Goal: Find specific page/section

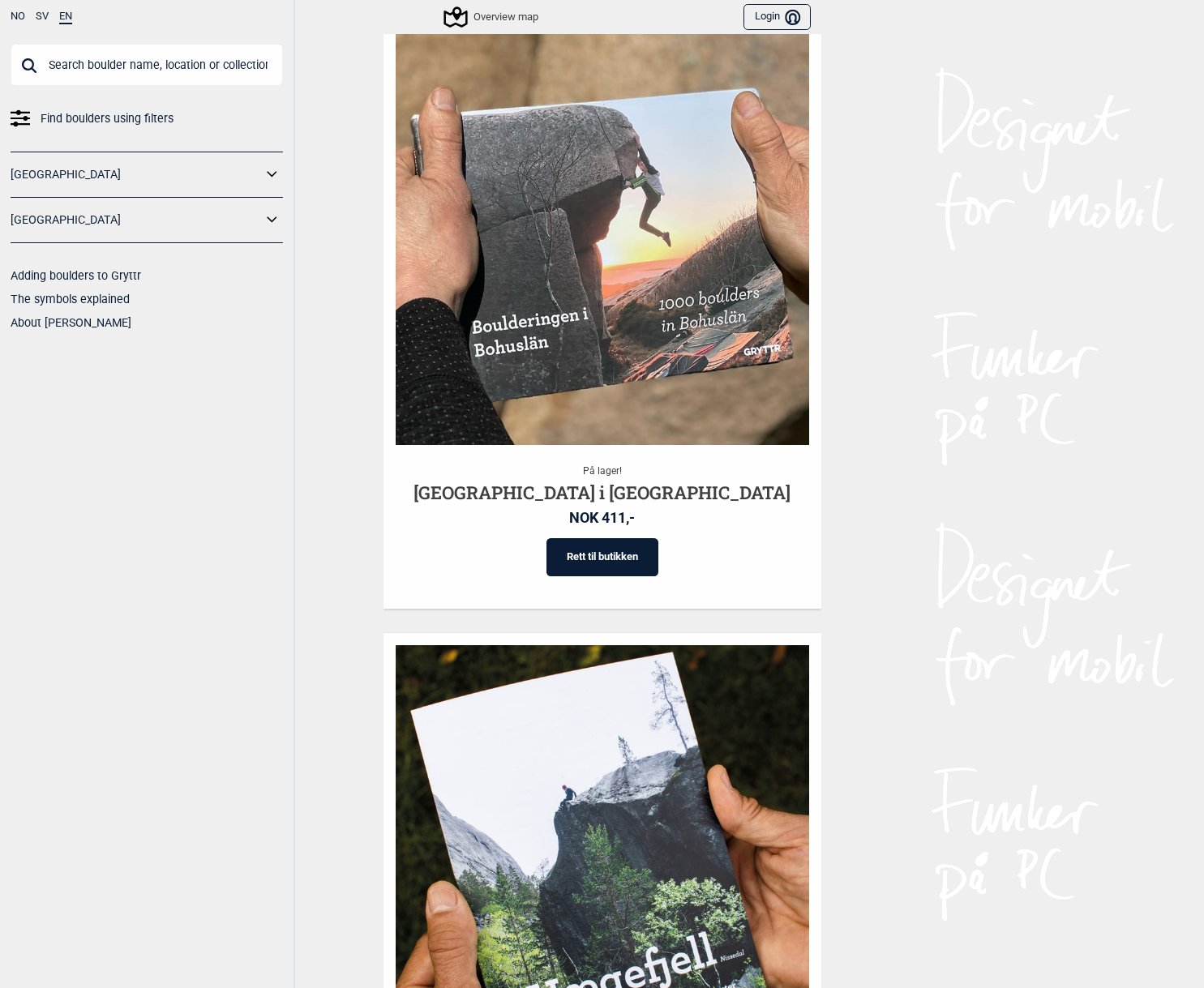
scroll to position [313, 0]
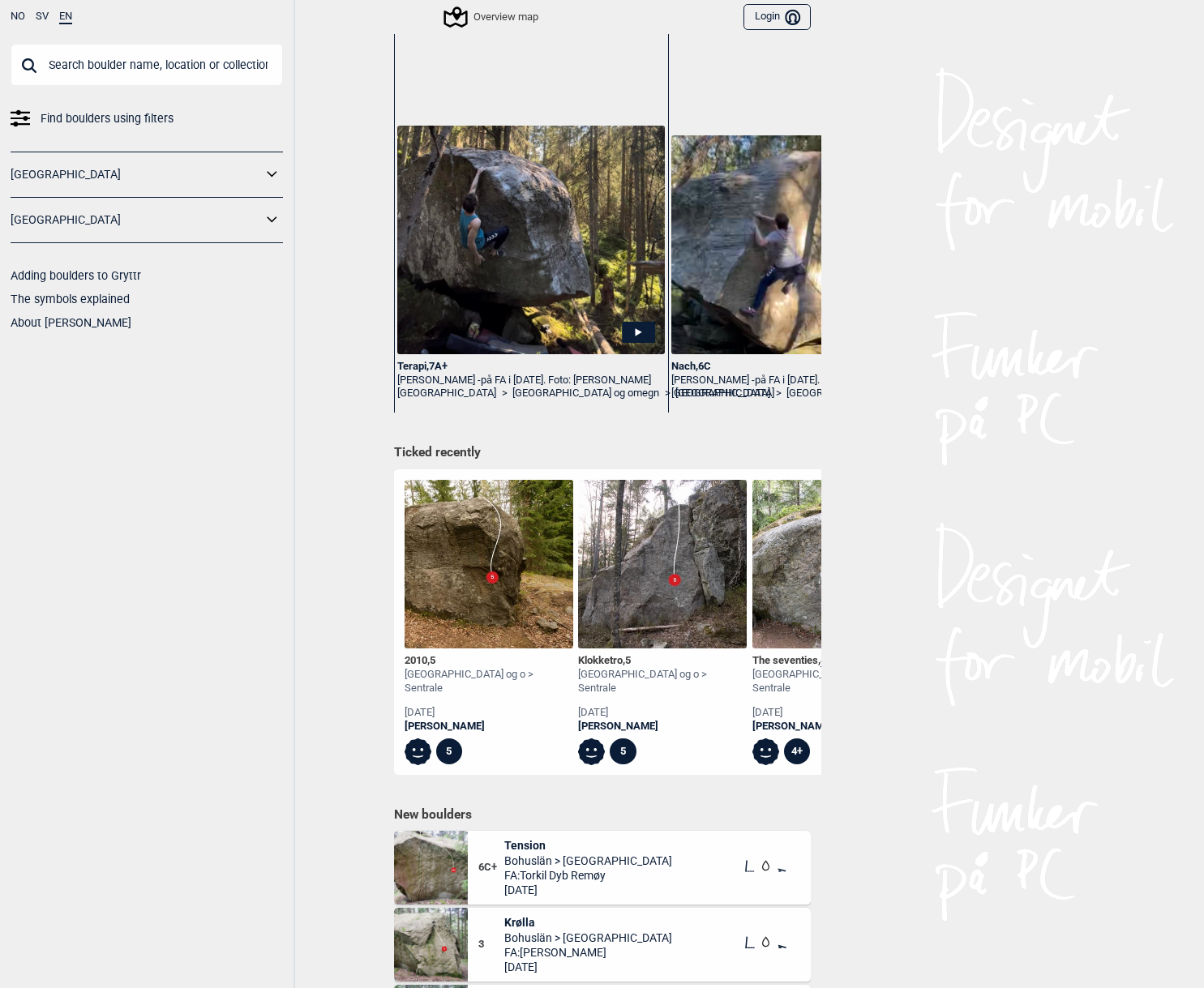
click at [270, 167] on icon at bounding box center [273, 175] width 21 height 23
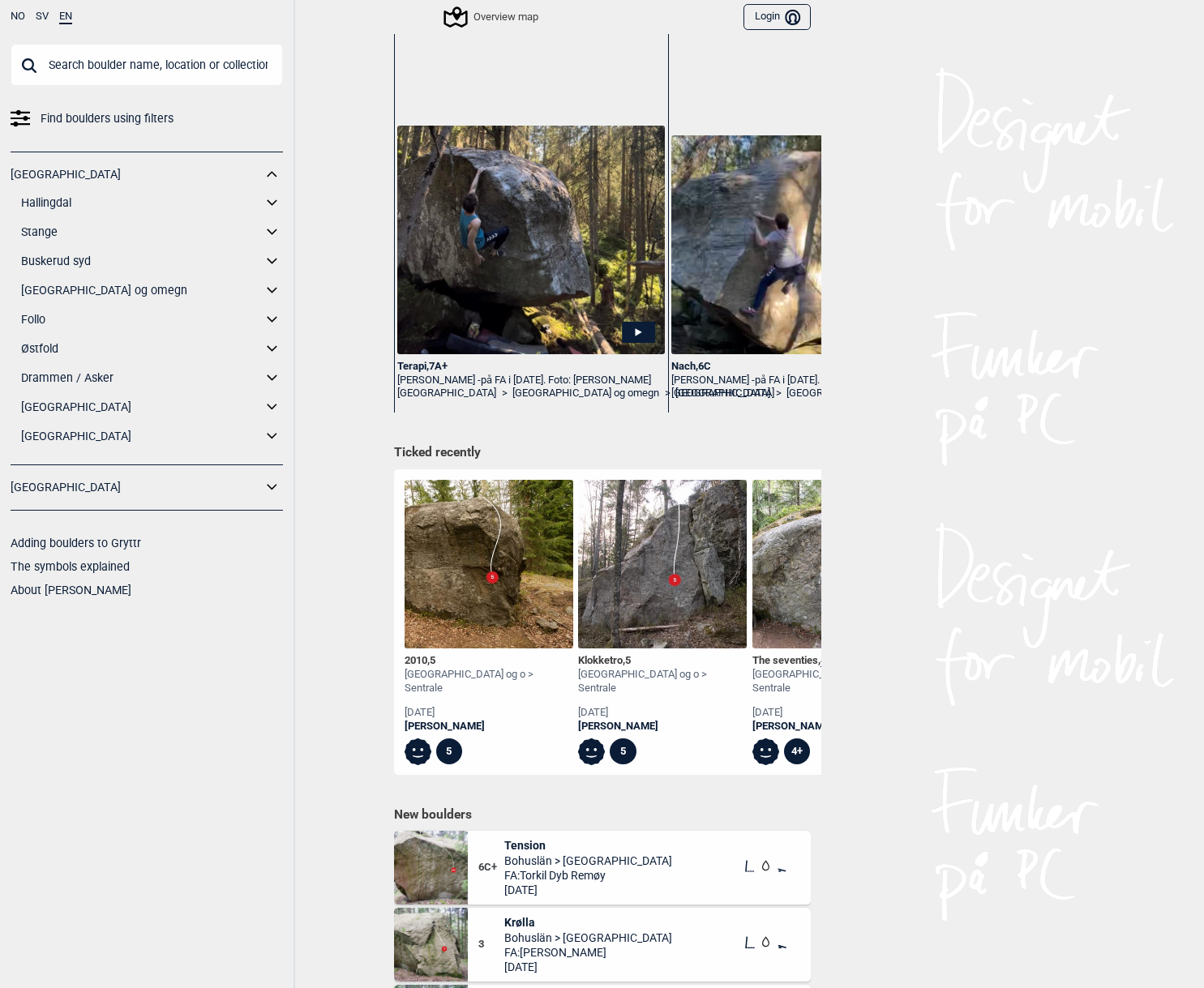
click at [46, 412] on link "[GEOGRAPHIC_DATA]" at bounding box center [142, 408] width 241 height 23
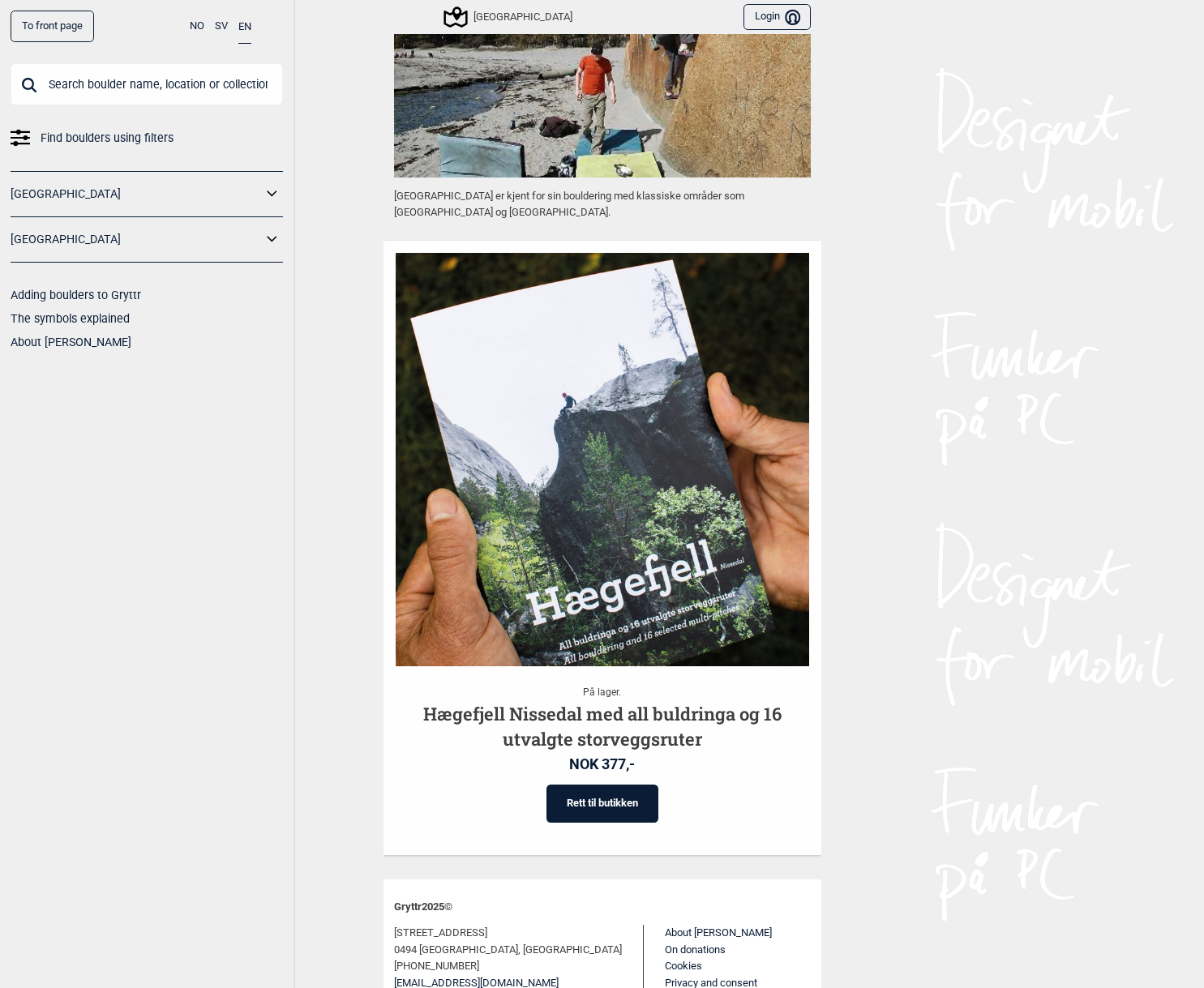
scroll to position [1404, 0]
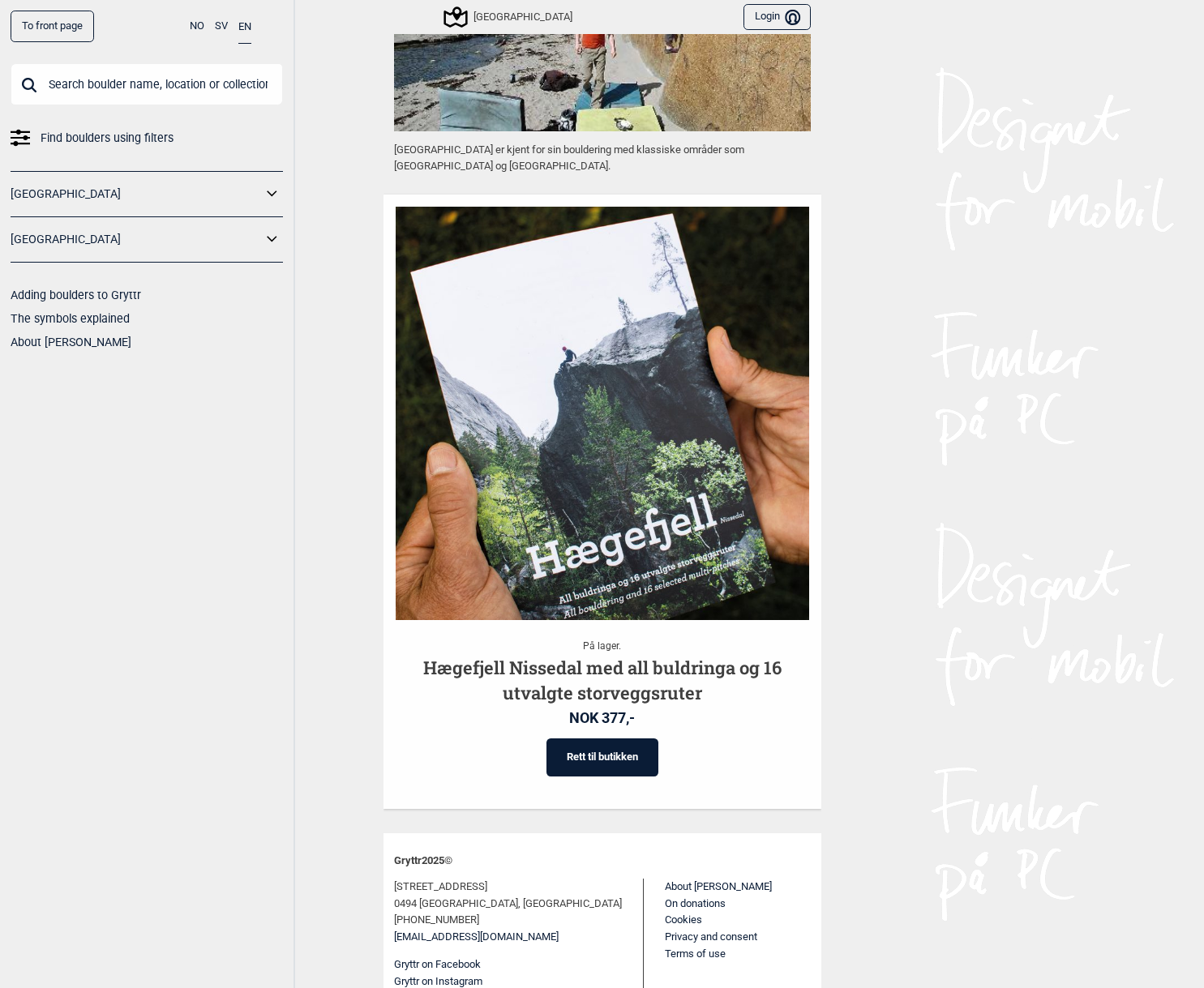
click at [269, 189] on icon at bounding box center [273, 194] width 21 height 23
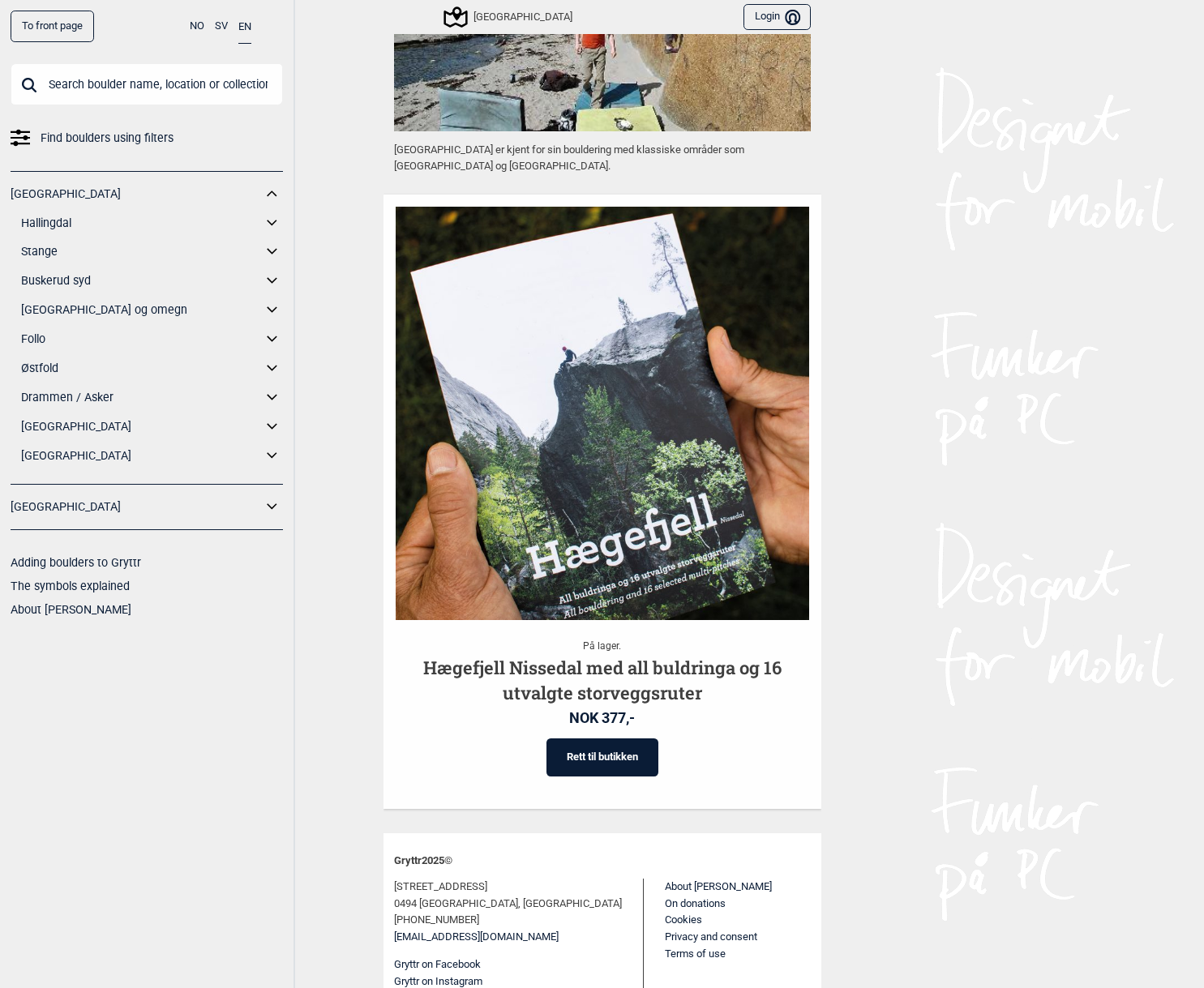
click at [45, 452] on link "[GEOGRAPHIC_DATA]" at bounding box center [142, 456] width 241 height 23
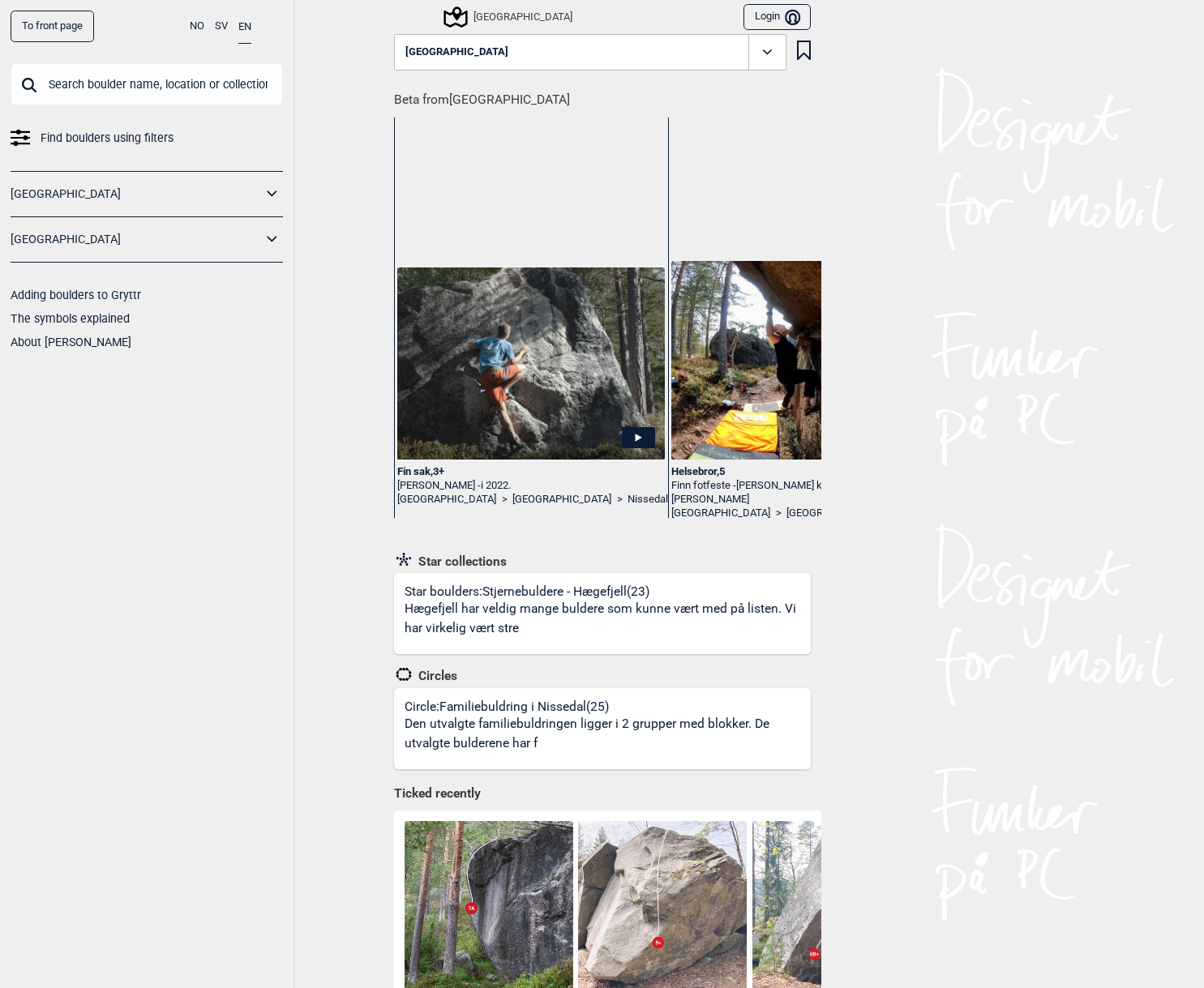
click at [42, 22] on link "To front page" at bounding box center [52, 26] width 83 height 32
